Goal: Find specific page/section: Find specific page/section

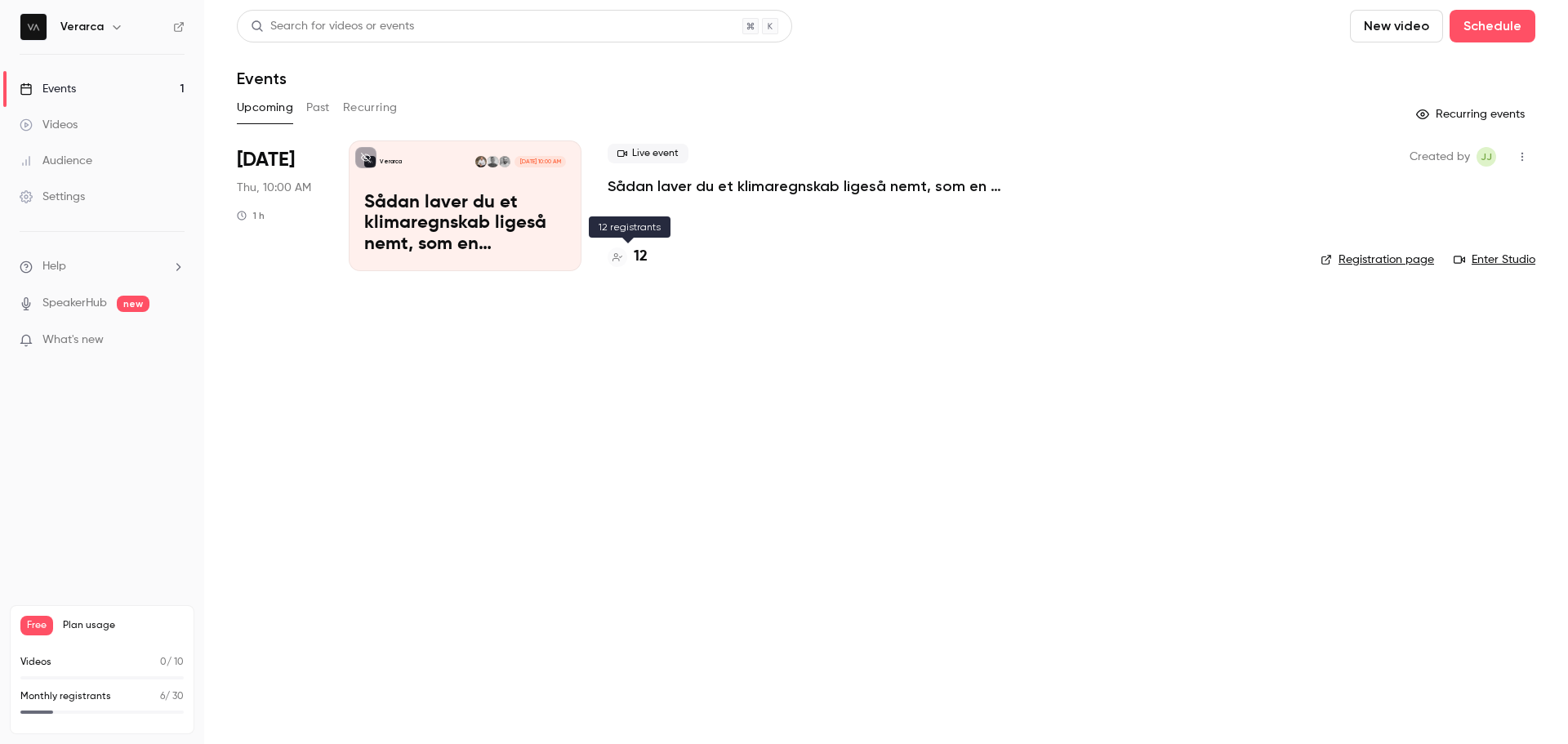
click at [640, 252] on h4 "12" at bounding box center [640, 256] width 14 height 22
